Goal: Transaction & Acquisition: Register for event/course

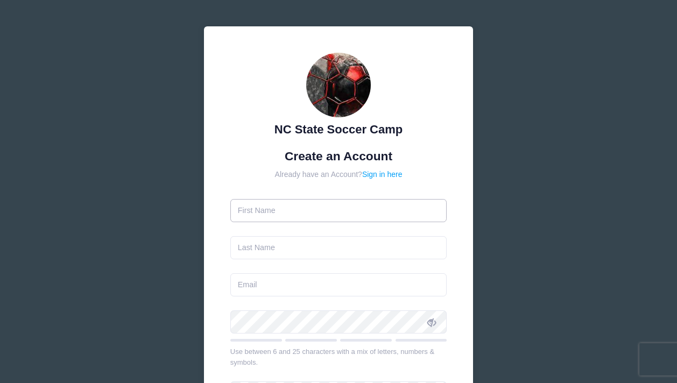
click at [320, 210] on input "text" at bounding box center [338, 210] width 217 height 23
type input "Katherine"
type input "[PERSON_NAME]"
type input "[EMAIL_ADDRESS][DOMAIN_NAME]"
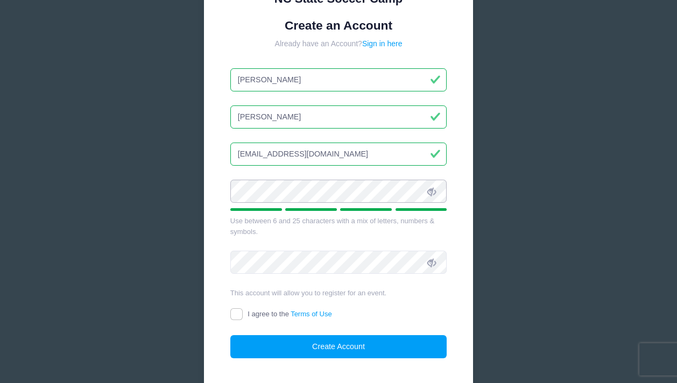
scroll to position [132, 0]
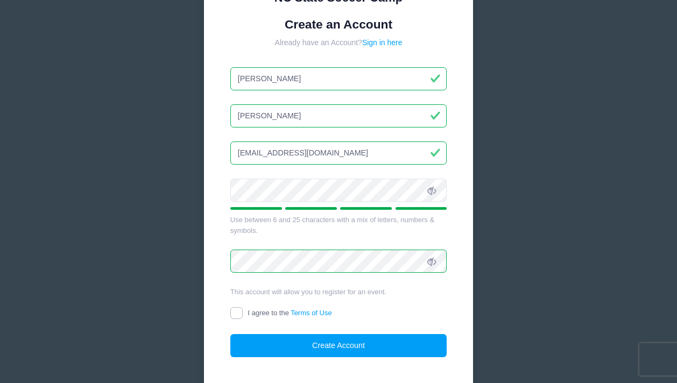
click at [237, 313] on input "I agree to the Terms of Use" at bounding box center [236, 313] width 12 height 12
checkbox input "true"
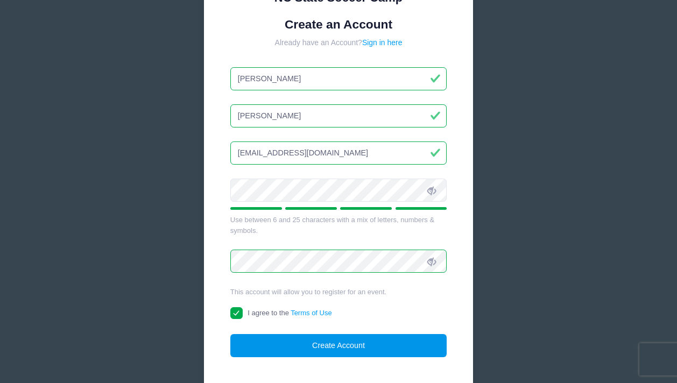
click at [273, 336] on button "Create Account" at bounding box center [338, 345] width 217 height 23
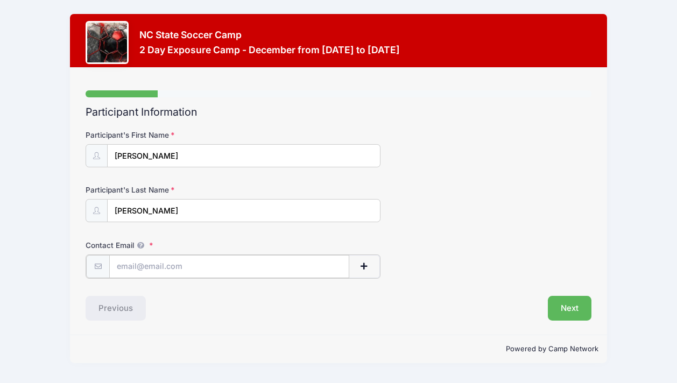
click at [192, 265] on input "Contact Email" at bounding box center [229, 266] width 240 height 23
type input "[EMAIL_ADDRESS][DOMAIN_NAME]"
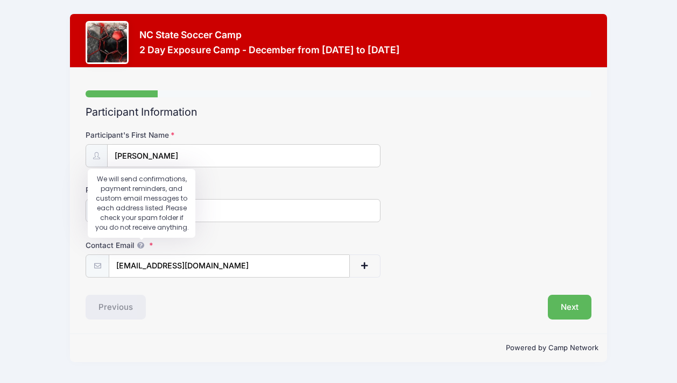
click at [140, 243] on icon at bounding box center [140, 245] width 9 height 7
click at [140, 255] on input "[EMAIL_ADDRESS][DOMAIN_NAME]" at bounding box center [229, 266] width 241 height 23
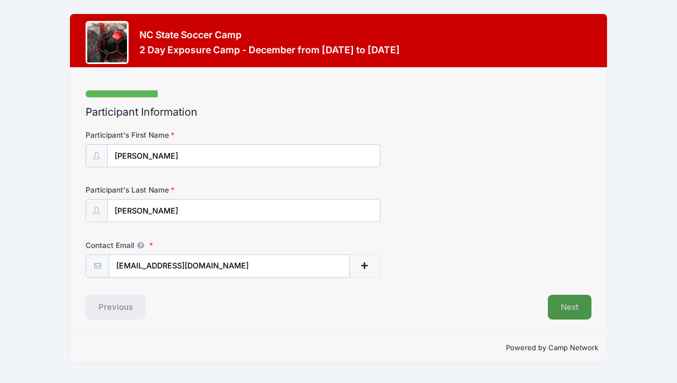
click at [564, 304] on button "Next" at bounding box center [570, 307] width 44 height 25
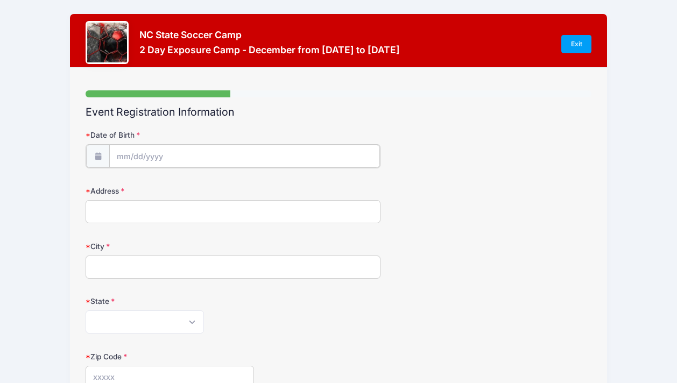
click at [245, 162] on input "Date of Birth" at bounding box center [244, 156] width 271 height 23
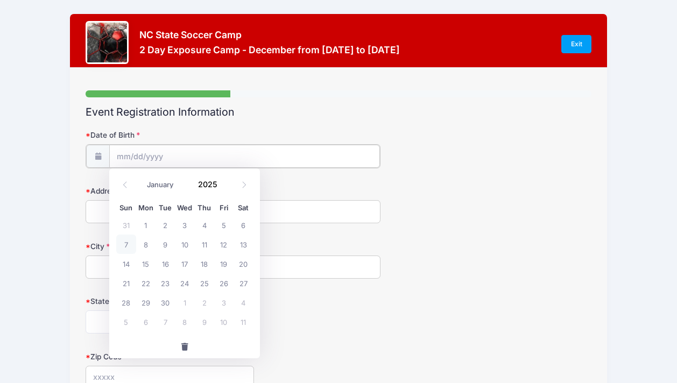
click at [131, 153] on input "Date of Birth" at bounding box center [244, 156] width 271 height 23
click at [130, 153] on input "Date of Birth" at bounding box center [244, 156] width 271 height 23
click at [223, 187] on span at bounding box center [224, 188] width 8 height 8
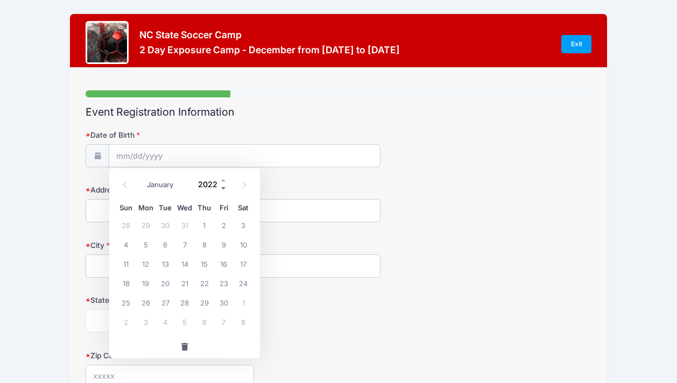
click at [223, 187] on span at bounding box center [224, 188] width 8 height 8
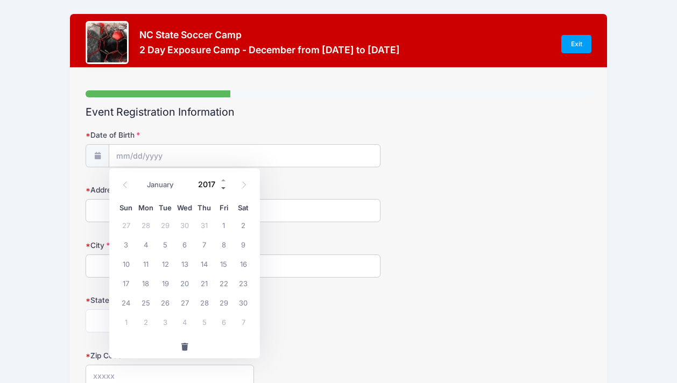
click at [223, 187] on span at bounding box center [224, 188] width 8 height 8
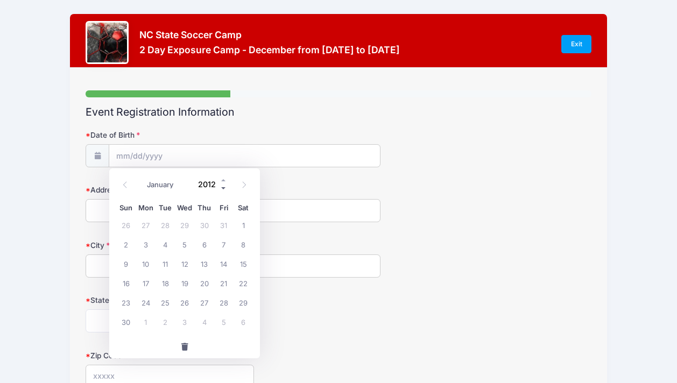
click at [223, 187] on span at bounding box center [224, 188] width 8 height 8
type input "2009"
click at [124, 184] on icon at bounding box center [125, 184] width 7 height 7
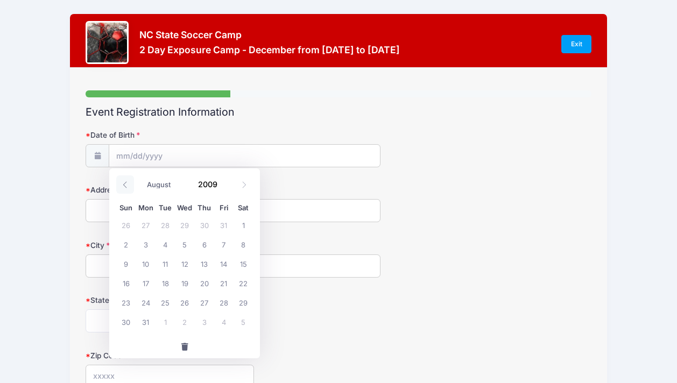
click at [124, 184] on icon at bounding box center [125, 184] width 7 height 7
select select "6"
click at [220, 264] on span "17" at bounding box center [223, 263] width 19 height 19
type input "07/17/2009"
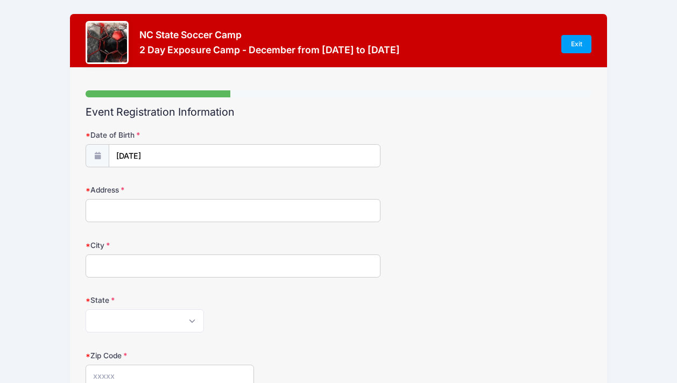
click at [133, 210] on input "Address" at bounding box center [233, 210] width 295 height 23
type input "190 Ravens Vw"
type input "Boone"
select select "NC"
type input "28607"
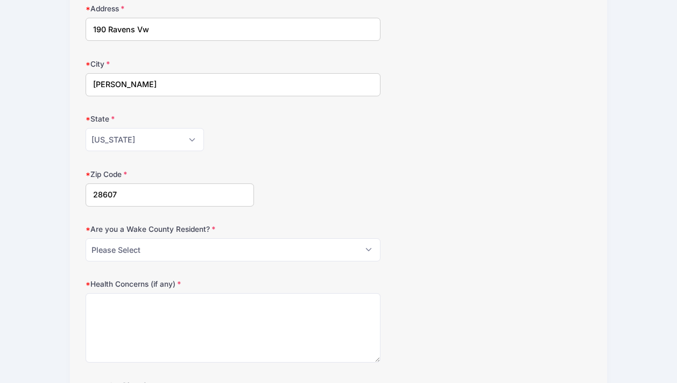
scroll to position [182, 0]
click at [187, 249] on select "Please Select YES NO" at bounding box center [233, 249] width 295 height 23
select select "NO"
click at [86, 238] on select "Please Select YES NO" at bounding box center [233, 249] width 295 height 23
click at [157, 311] on textarea "Health Concerns (if any)" at bounding box center [233, 327] width 295 height 69
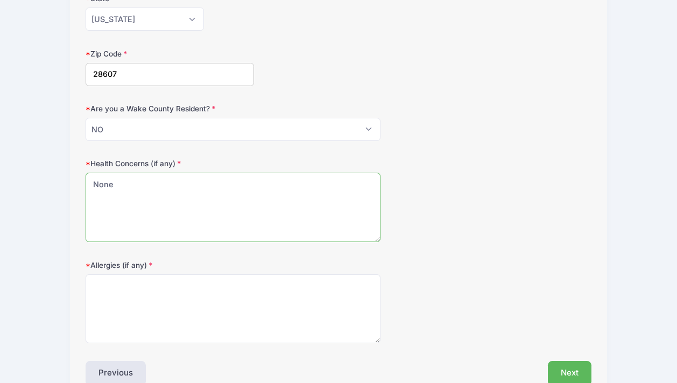
scroll to position [304, 0]
type textarea "None"
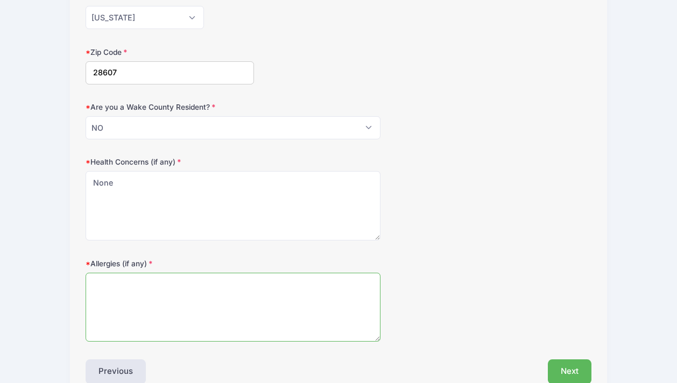
click at [139, 281] on textarea "Allergies (if any)" at bounding box center [233, 307] width 295 height 69
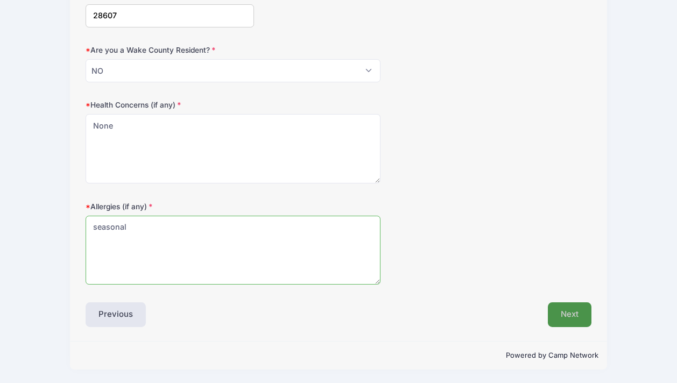
type textarea "seasonal"
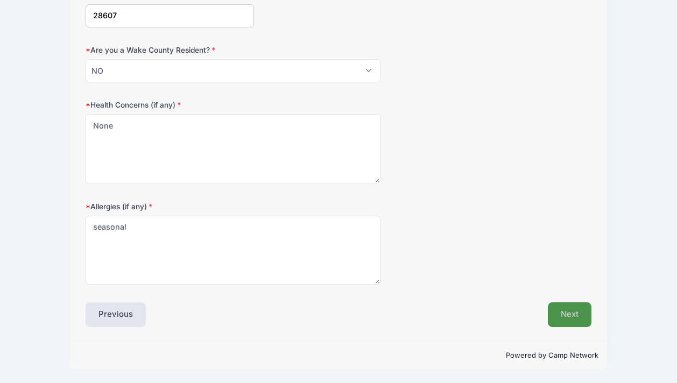
click at [574, 309] on button "Next" at bounding box center [570, 314] width 44 height 25
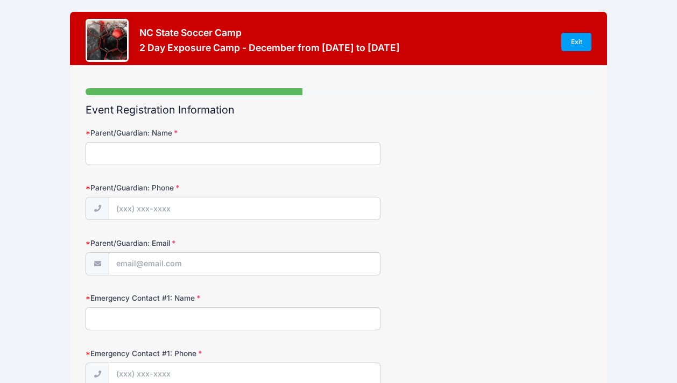
scroll to position [0, 0]
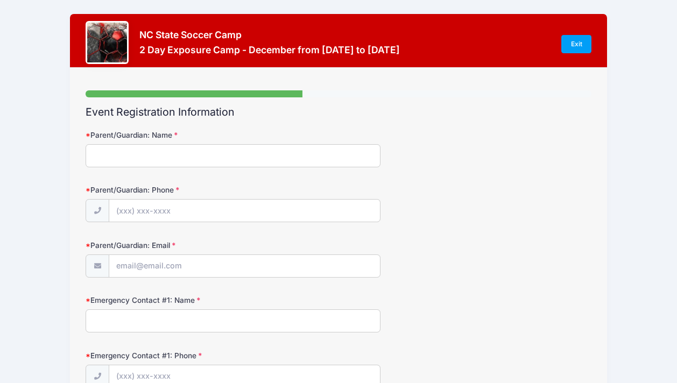
click at [193, 160] on input "Parent/Guardian: Name" at bounding box center [233, 155] width 295 height 23
type input "Katherine Mawhinney"
type input "(828) 406-0560"
type input "[EMAIL_ADDRESS][DOMAIN_NAME]"
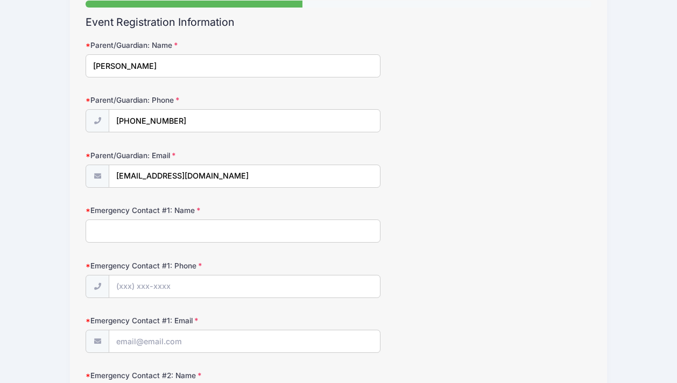
scroll to position [92, 0]
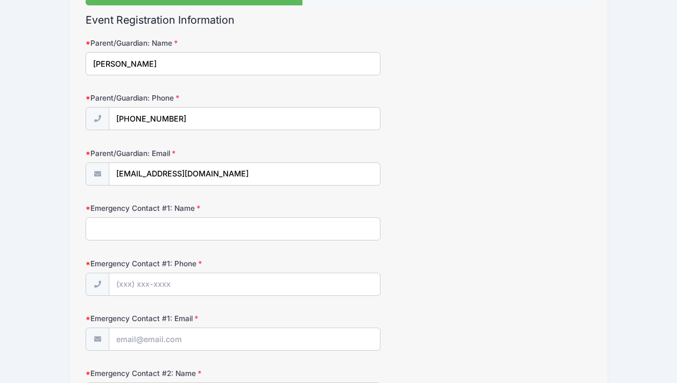
click at [179, 232] on input "Emergency Contact #1: Name" at bounding box center [233, 228] width 295 height 23
type input "Julie Malone"
click at [164, 284] on input "Emergency Contact #1: Phone" at bounding box center [244, 284] width 271 height 23
type input "(919) 605-4001"
click at [150, 344] on input "Emergency Contact #1: Email" at bounding box center [244, 339] width 271 height 23
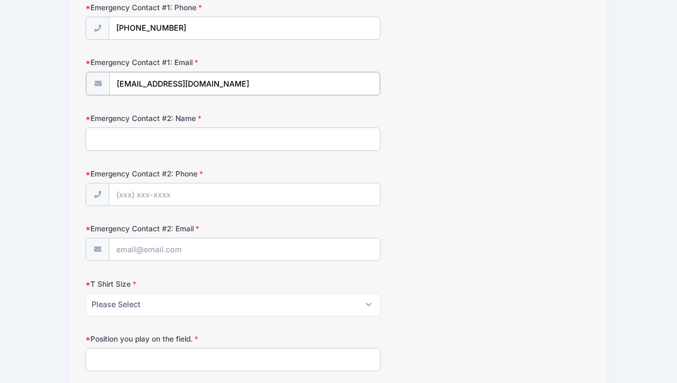
scroll to position [349, 0]
type input "jojumalo@gmail.com"
click at [116, 145] on input "Emergency Contact #2: Name" at bounding box center [233, 137] width 295 height 23
type input "Jason Mawhinney"
click at [118, 200] on input "Emergency Contact #2: Phone" at bounding box center [244, 193] width 271 height 23
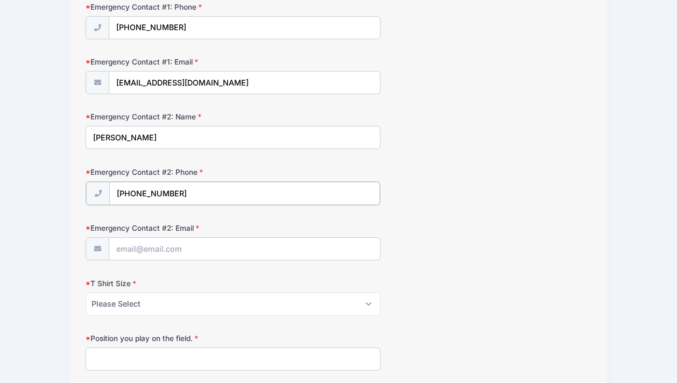
type input "(828) 406-1358"
click at [123, 256] on input "Emergency Contact #2: Email" at bounding box center [244, 248] width 271 height 23
type input "jamawhinney@gmail.com"
click at [101, 304] on select "Please Select Youth Small Youth Medium Youth Large Adult Small Adult Medium Adu…" at bounding box center [233, 303] width 295 height 23
select select "Adult Large"
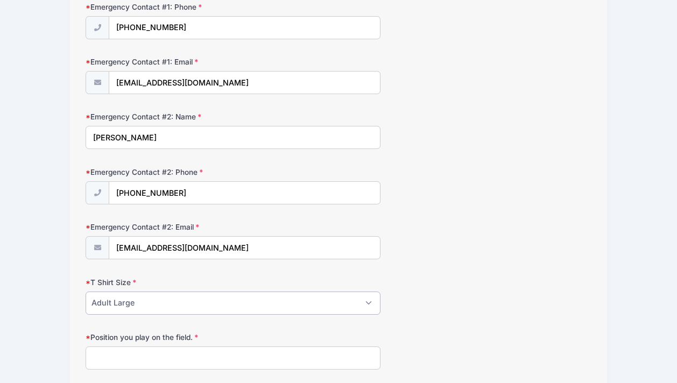
click at [86, 292] on select "Please Select Youth Small Youth Medium Youth Large Adult Small Adult Medium Adu…" at bounding box center [233, 303] width 295 height 23
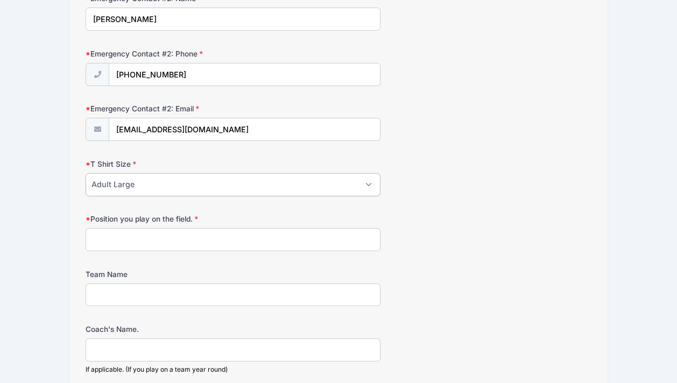
scroll to position [469, 0]
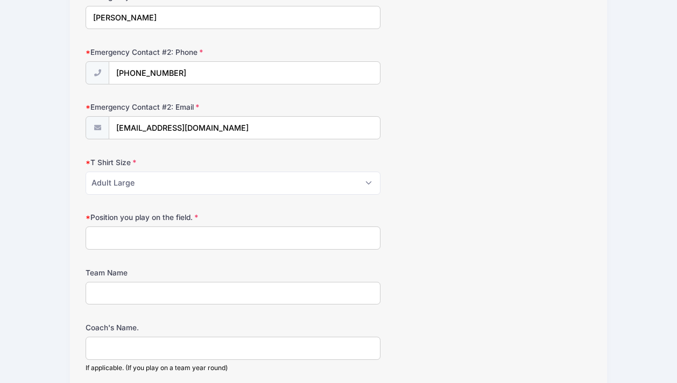
click at [350, 241] on input "Position you play on the field." at bounding box center [233, 238] width 295 height 23
type input "outside back, winger"
click at [280, 297] on input "Team Name" at bounding box center [233, 293] width 295 height 23
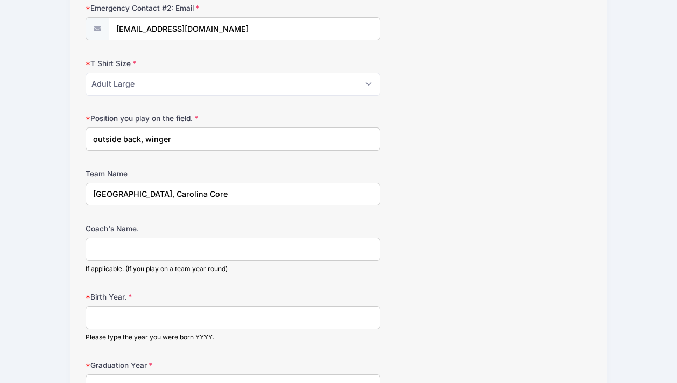
scroll to position [581, 0]
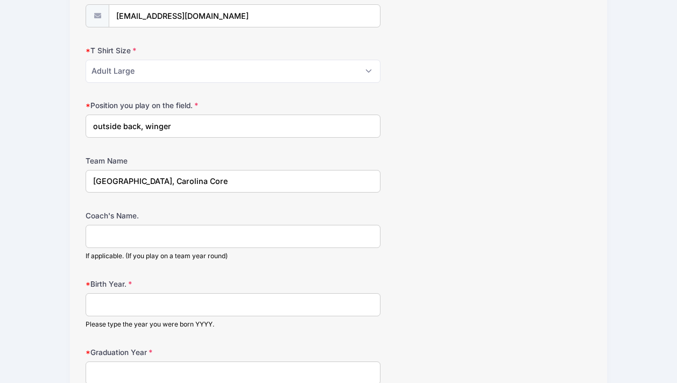
type input "Watauga High School, Carolina Core"
click at [150, 236] on input "Coach's Name." at bounding box center [233, 236] width 295 height 23
type input "Josh Honeycutt, Will Thomsen"
click at [137, 308] on input "Birth Year." at bounding box center [233, 304] width 295 height 23
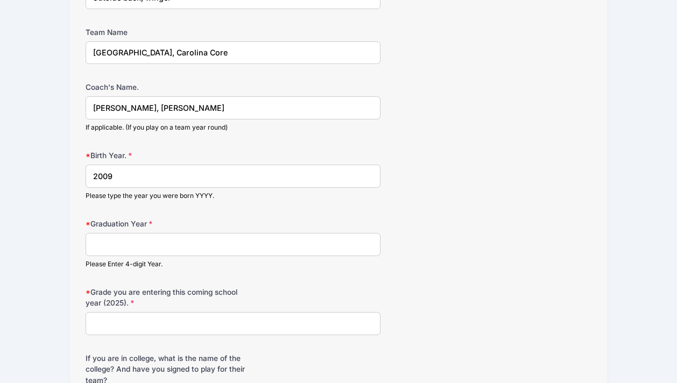
scroll to position [711, 0]
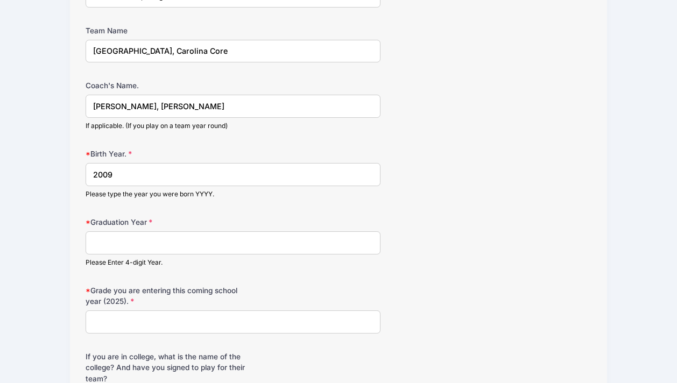
type input "2009"
click at [132, 245] on input "Graduation Year" at bounding box center [233, 242] width 295 height 23
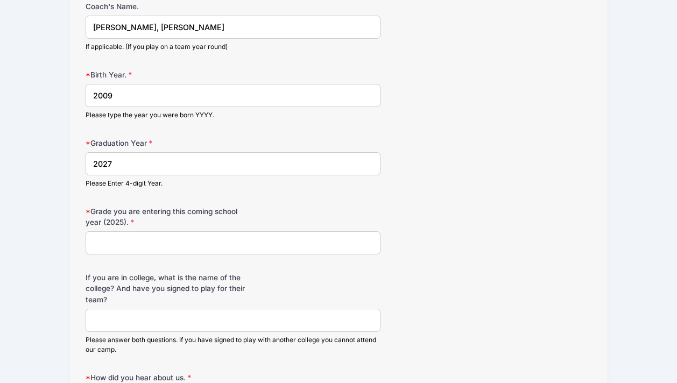
scroll to position [804, 0]
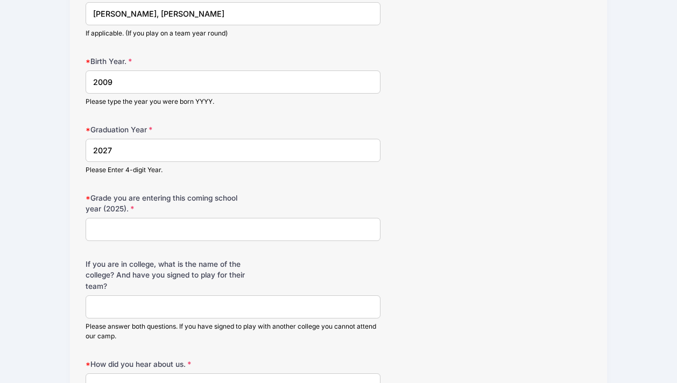
type input "2027"
click at [112, 229] on input "Grade you are entering this coming school year (2025)." at bounding box center [233, 229] width 295 height 23
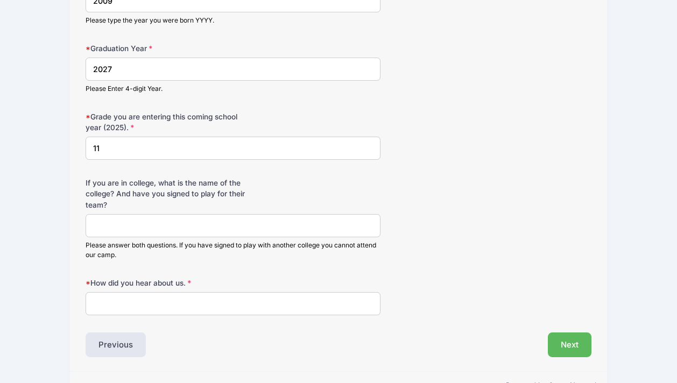
scroll to position [889, 0]
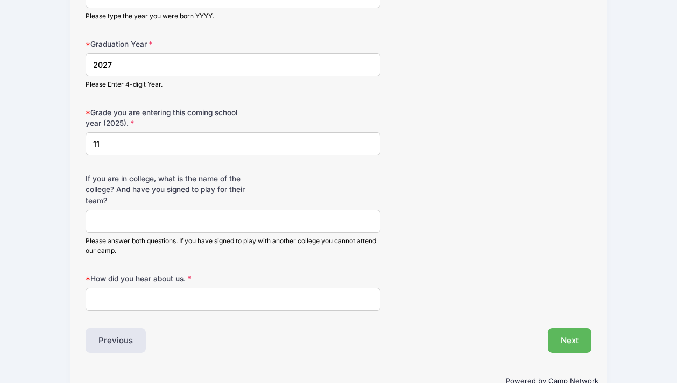
type input "11"
click at [103, 293] on input "How did you hear about us." at bounding box center [233, 299] width 295 height 23
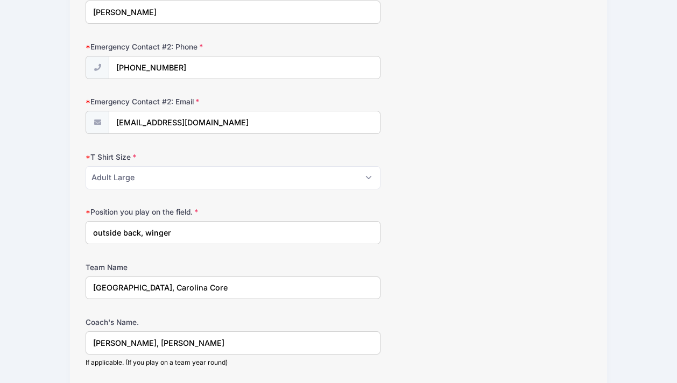
scroll to position [472, 0]
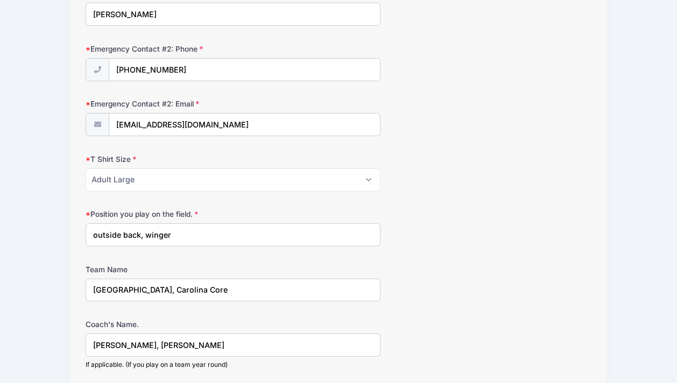
type input "Email"
click at [233, 292] on input "Watauga High School, Carolina Core" at bounding box center [233, 290] width 295 height 23
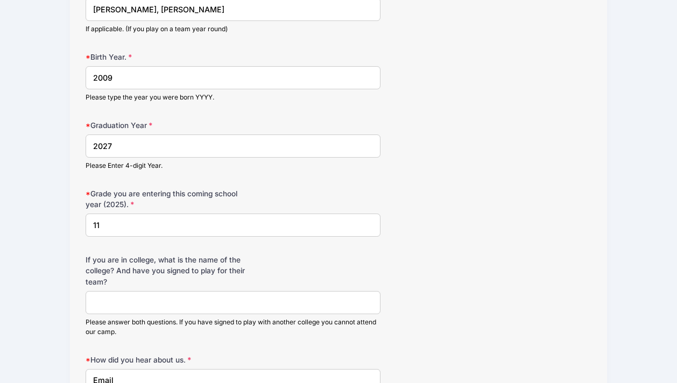
scroll to position [915, 0]
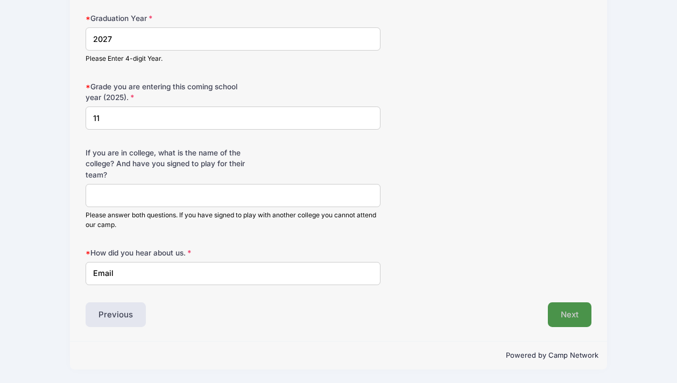
type input "Watauga High School, Carolina Core MLS Next Academy 2"
click at [565, 311] on button "Next" at bounding box center [570, 314] width 44 height 25
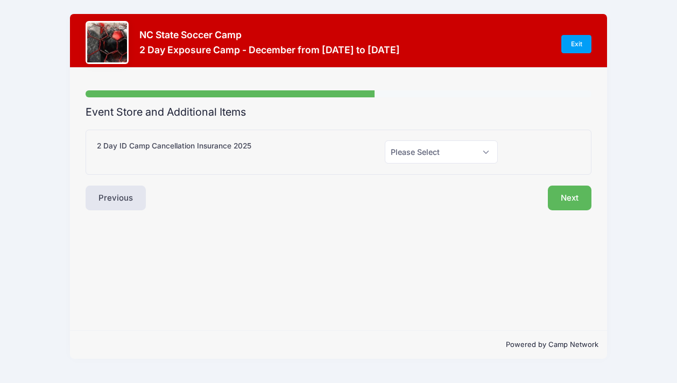
scroll to position [0, 0]
click at [421, 156] on select "Please Select Yes (+$99.00) No" at bounding box center [441, 151] width 113 height 23
select select "0"
click at [385, 140] on select "Please Select Yes (+$99.00) No" at bounding box center [441, 151] width 113 height 23
click at [574, 194] on button "Next" at bounding box center [570, 198] width 44 height 25
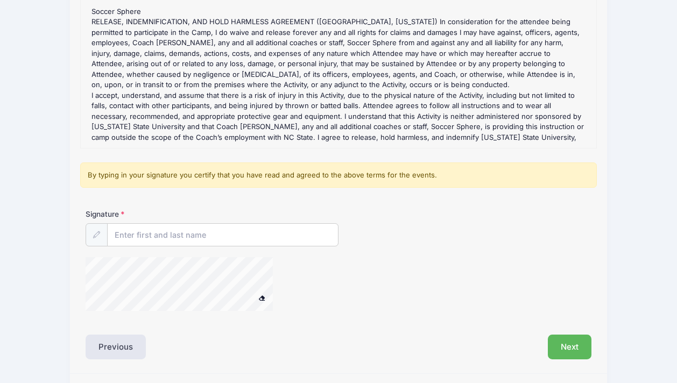
scroll to position [148, 0]
click at [219, 235] on input "Signature" at bounding box center [223, 234] width 230 height 23
type input "Katherine Mawhinney"
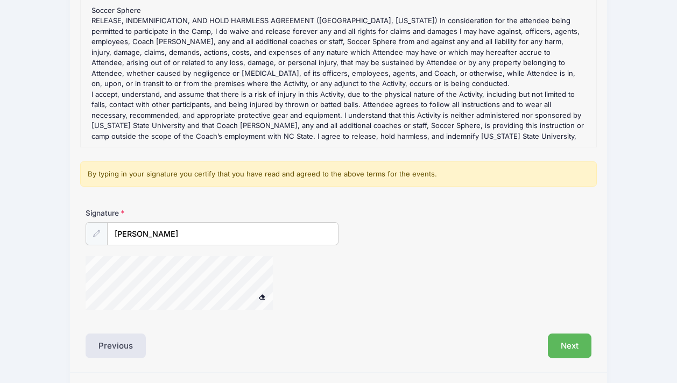
click at [286, 278] on div at bounding box center [193, 284] width 215 height 57
click at [557, 341] on button "Next" at bounding box center [570, 346] width 44 height 25
click at [181, 318] on div "Signature Katherine Mawhinney" at bounding box center [338, 264] width 516 height 112
click at [562, 345] on button "Next" at bounding box center [570, 346] width 44 height 25
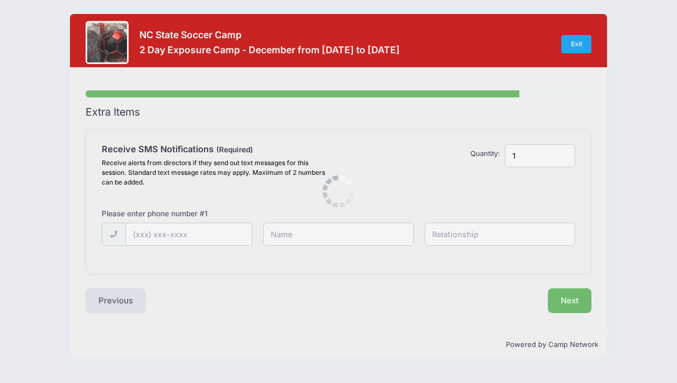
scroll to position [0, 0]
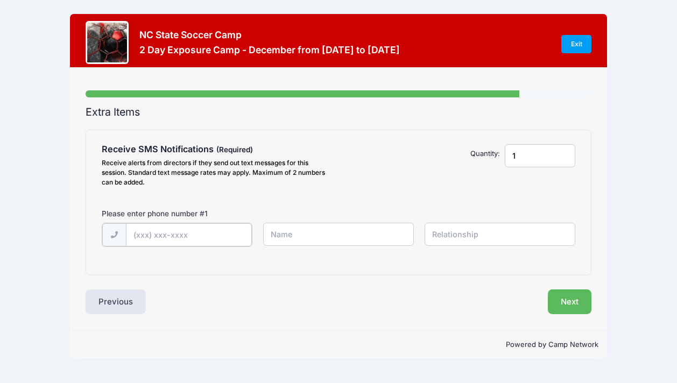
click at [170, 233] on input "text" at bounding box center [189, 234] width 126 height 23
type input "(828) 406-0565"
click at [280, 232] on input "text" at bounding box center [338, 234] width 151 height 23
type input "Katie Mawhinney"
click at [441, 233] on input "text" at bounding box center [500, 234] width 151 height 23
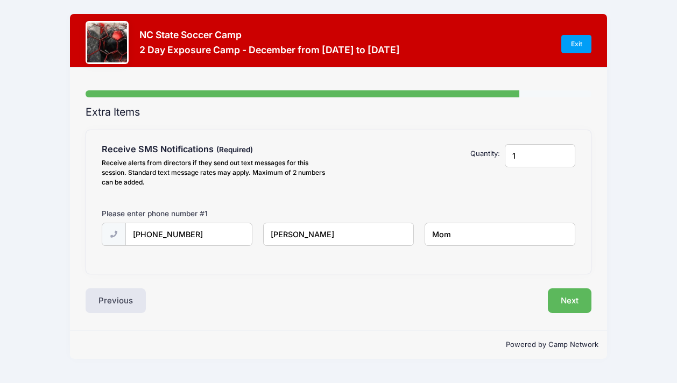
type input "Mom"
click at [517, 157] on input "1" at bounding box center [540, 155] width 70 height 23
type input "2"
click at [564, 153] on input "2" at bounding box center [540, 155] width 70 height 23
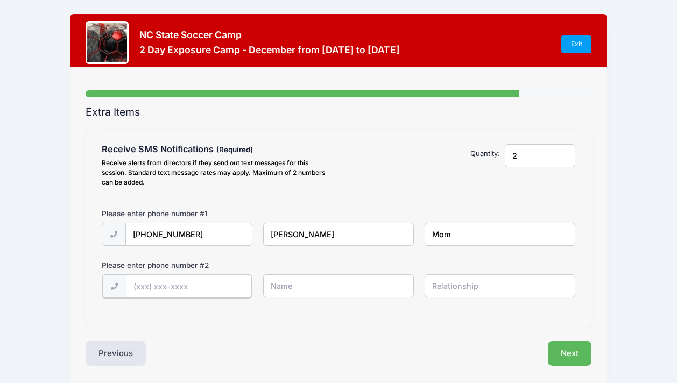
click at [151, 284] on input "text" at bounding box center [189, 286] width 126 height 23
type input "(828"
drag, startPoint x: 196, startPoint y: 235, endPoint x: 156, endPoint y: 236, distance: 40.4
click at [156, 236] on input "(828) 406-0565" at bounding box center [189, 234] width 126 height 23
type input "(828"
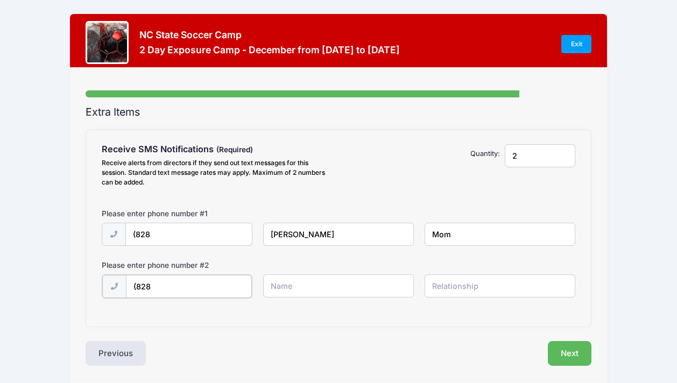
click at [166, 279] on input "(828" at bounding box center [189, 286] width 126 height 23
click at [156, 288] on input "(828" at bounding box center [189, 286] width 126 height 23
paste input "406-0565"
type input "(828) 406-0565"
click at [304, 288] on input "text" at bounding box center [338, 285] width 151 height 23
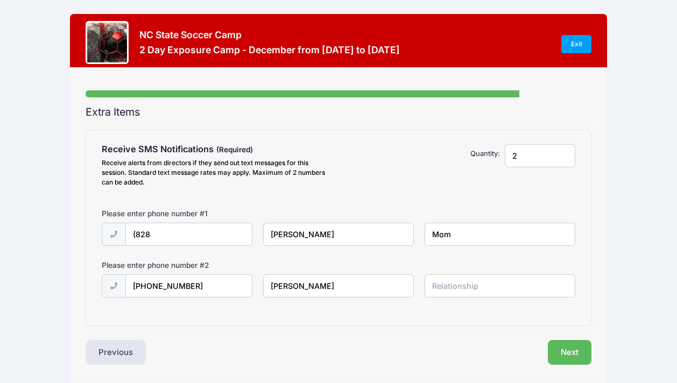
type input "Katie Mawhinney"
click at [431, 288] on input "text" at bounding box center [500, 285] width 151 height 23
type input "Mom"
drag, startPoint x: 290, startPoint y: 235, endPoint x: 270, endPoint y: 234, distance: 20.5
click at [270, 234] on input "Katie Mawhinney" at bounding box center [338, 234] width 151 height 23
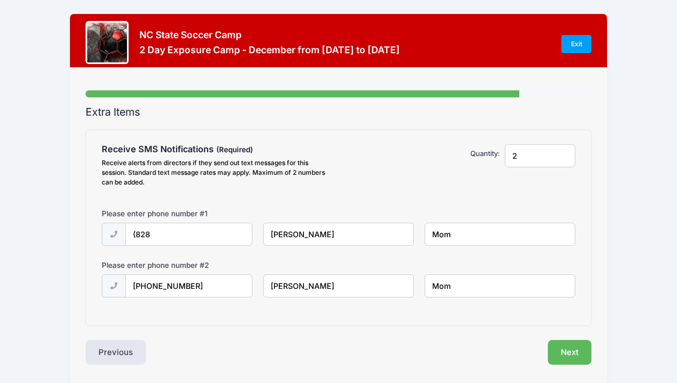
type input "Evan Mawhinney"
drag, startPoint x: 454, startPoint y: 233, endPoint x: 430, endPoint y: 233, distance: 23.7
click at [430, 233] on input "Mom" at bounding box center [500, 234] width 151 height 23
type input "Player"
click at [160, 235] on input "(828" at bounding box center [189, 234] width 126 height 23
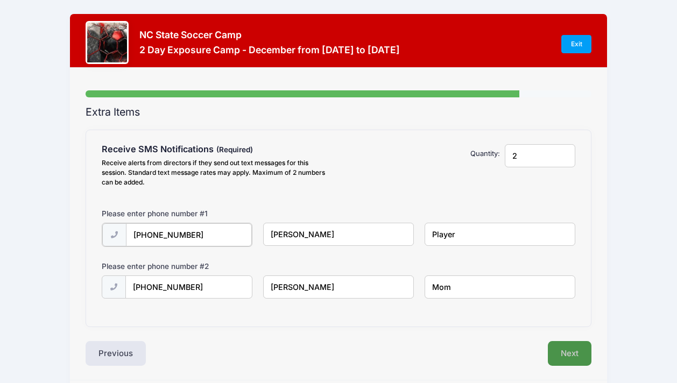
type input "(828) 616-0803"
click at [582, 355] on button "Next" at bounding box center [570, 352] width 44 height 25
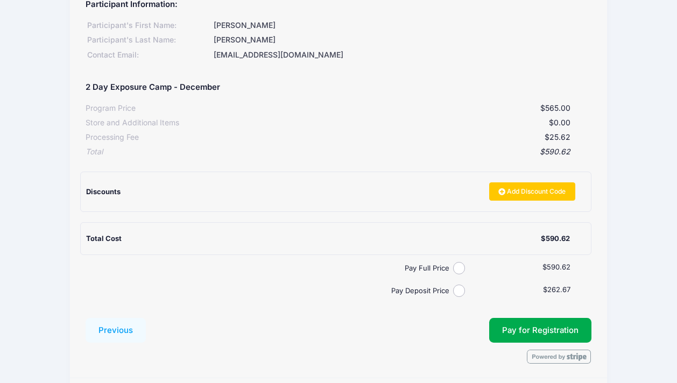
scroll to position [166, 0]
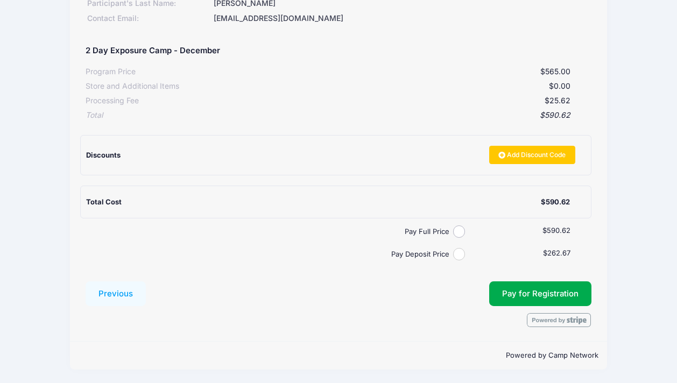
click at [460, 254] on input "Pay Deposit Price" at bounding box center [459, 254] width 12 height 12
radio input "true"
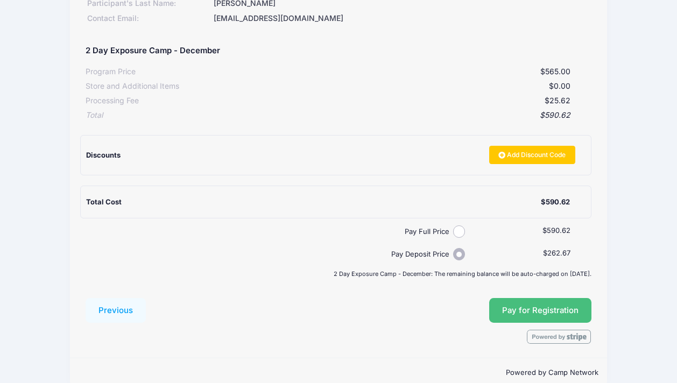
click at [504, 314] on button "Pay for Registration" at bounding box center [540, 310] width 102 height 25
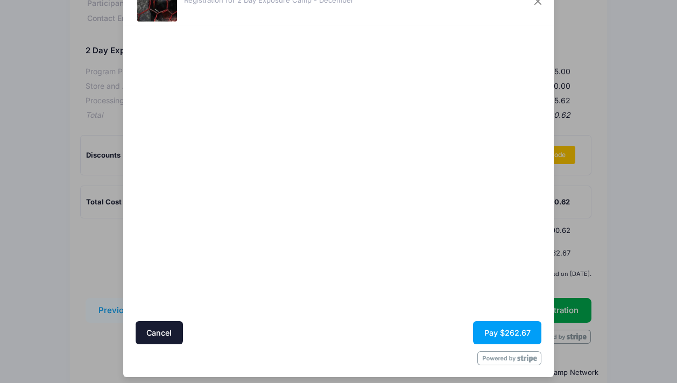
scroll to position [51, 0]
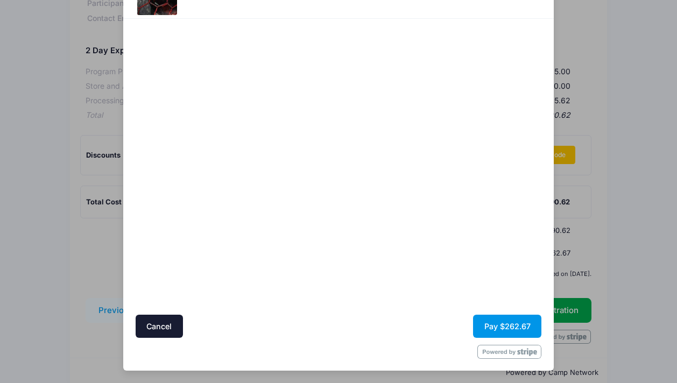
click at [487, 324] on button "Pay $262.67" at bounding box center [507, 326] width 68 height 23
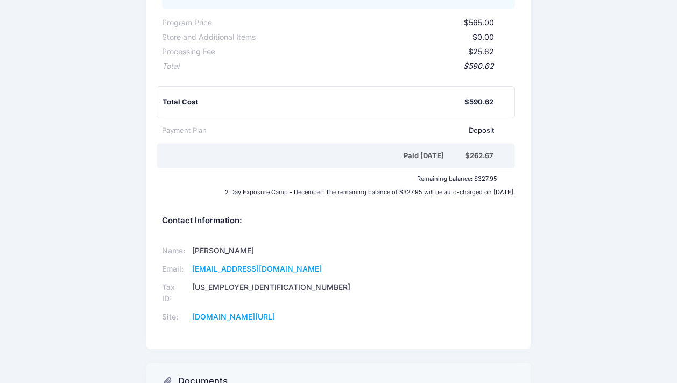
scroll to position [349, 0]
